Goal: Navigation & Orientation: Find specific page/section

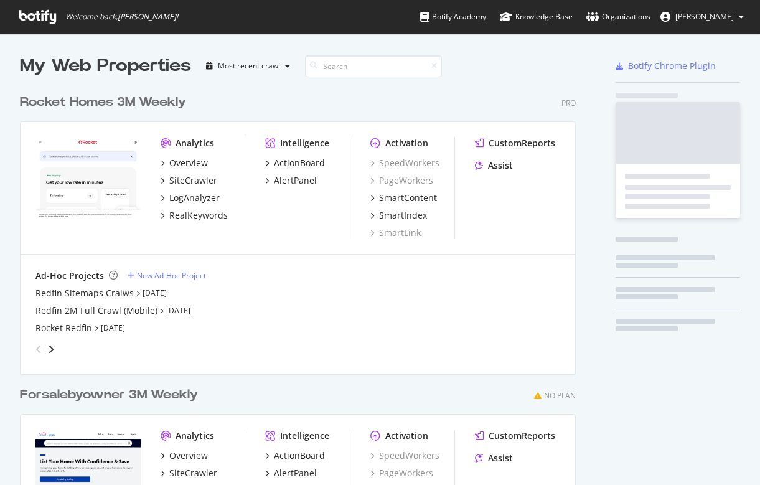
scroll to position [485, 760]
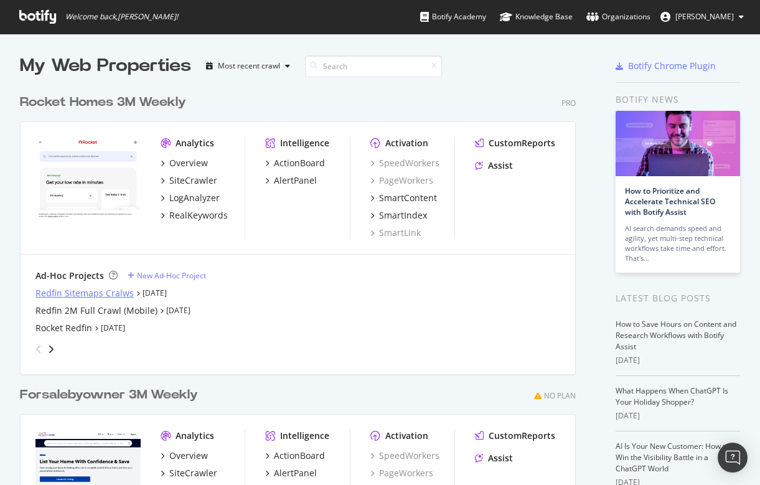
click at [100, 293] on div "Redfin Sitemaps Cralws" at bounding box center [84, 293] width 98 height 12
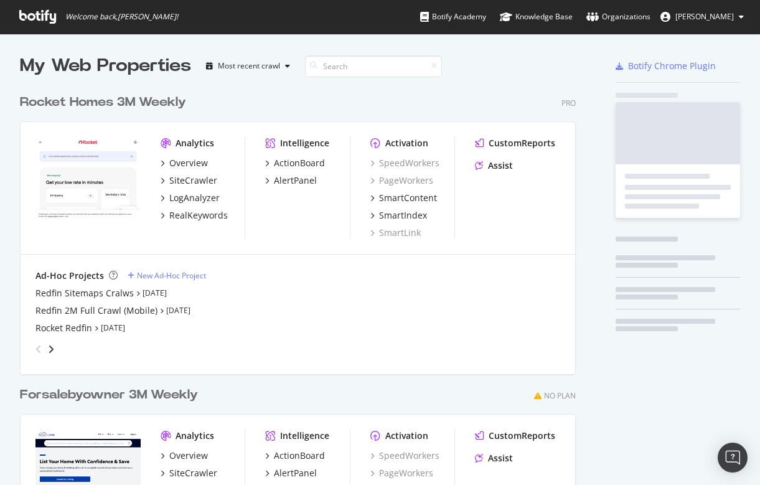
scroll to position [485, 760]
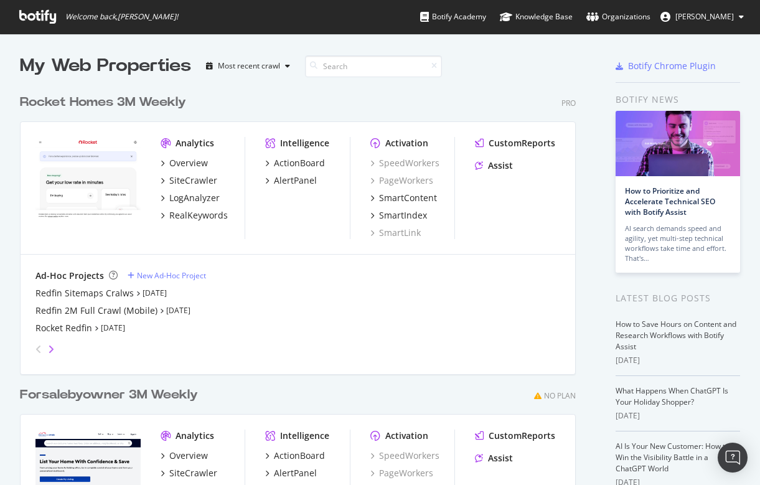
click at [50, 349] on icon "angle-right" at bounding box center [51, 349] width 6 height 10
